Goal: Information Seeking & Learning: Learn about a topic

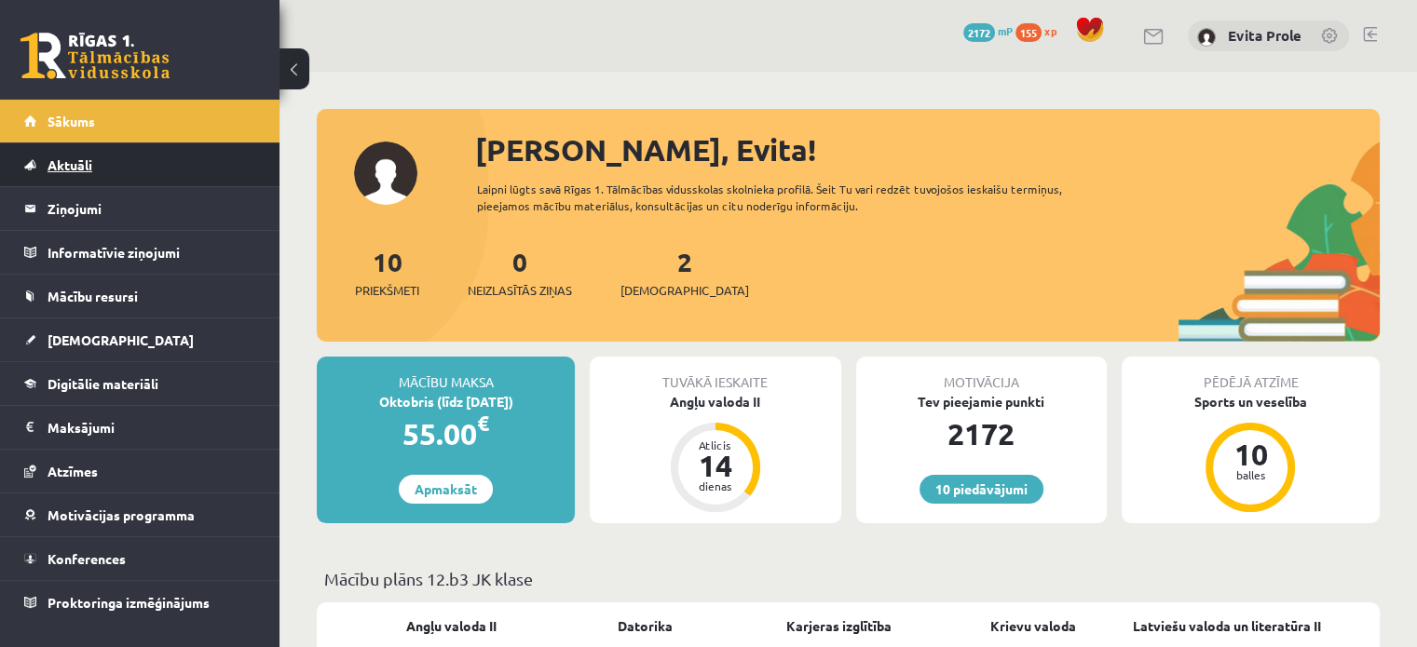
click at [111, 170] on link "Aktuāli" at bounding box center [140, 164] width 232 height 43
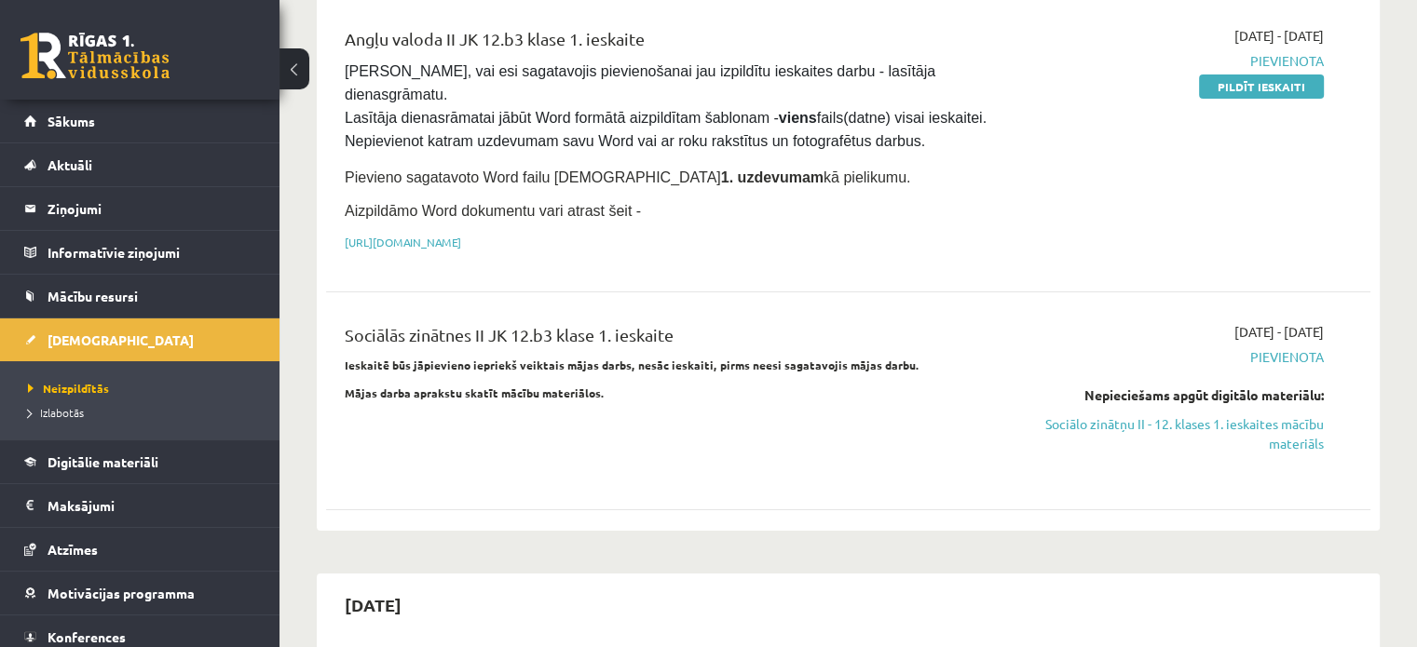
scroll to position [241, 0]
click at [461, 234] on link "https://drive.google.com/drive/folders/1IHE_ip15KOAbO2Se1NDGwZ2e__vlzPUf?usp=sh…" at bounding box center [403, 241] width 116 height 15
